Goal: Check status

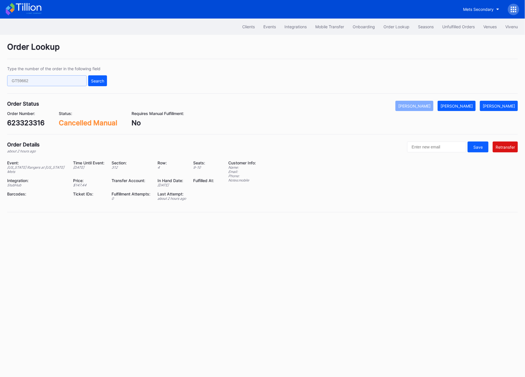
click at [32, 82] on input "text" at bounding box center [47, 80] width 80 height 11
paste input "272222966"
type input "272222966"
click at [102, 76] on button "Search" at bounding box center [97, 80] width 19 height 11
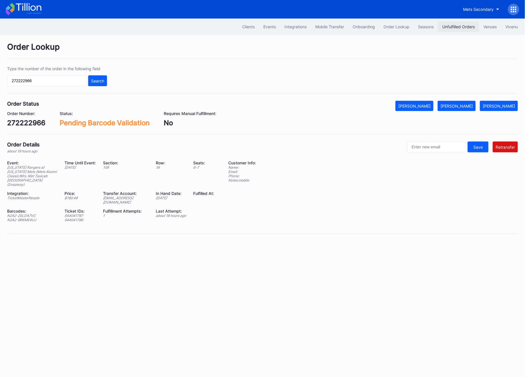
click at [460, 23] on button "Unfulfilled Orders" at bounding box center [458, 26] width 41 height 11
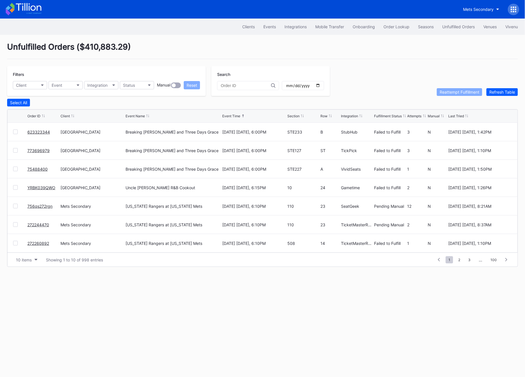
click at [229, 85] on input "text" at bounding box center [246, 85] width 50 height 5
paste input "272222966"
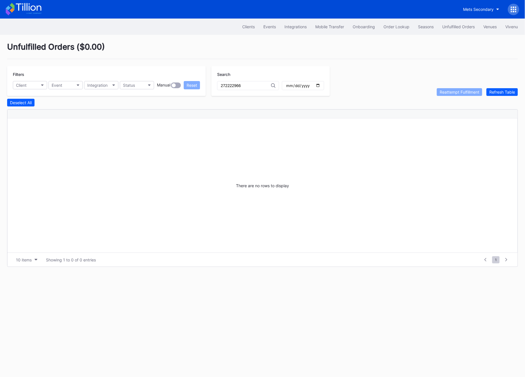
type input "272222966"
